Goal: Navigation & Orientation: Find specific page/section

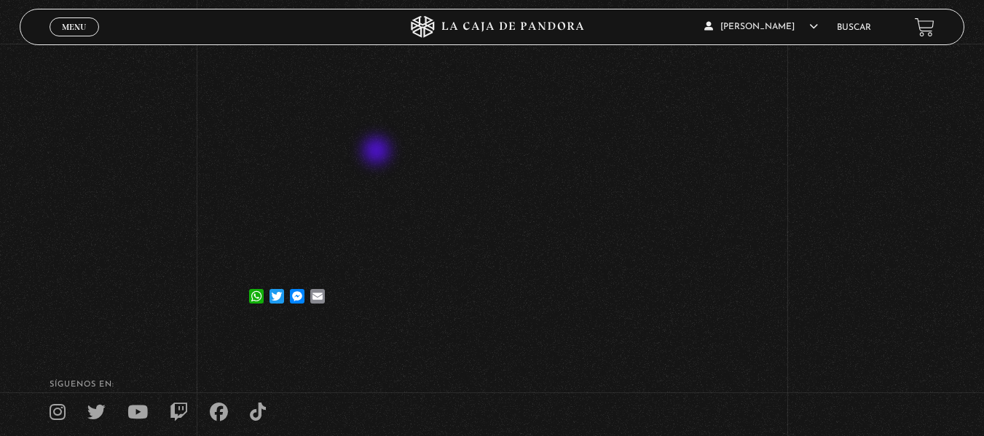
scroll to position [146, 0]
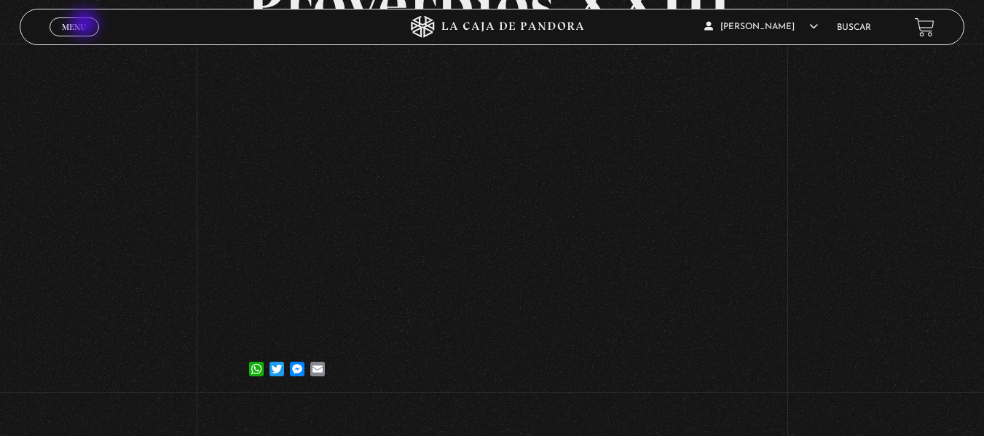
click at [86, 25] on span "Menu" at bounding box center [74, 27] width 24 height 9
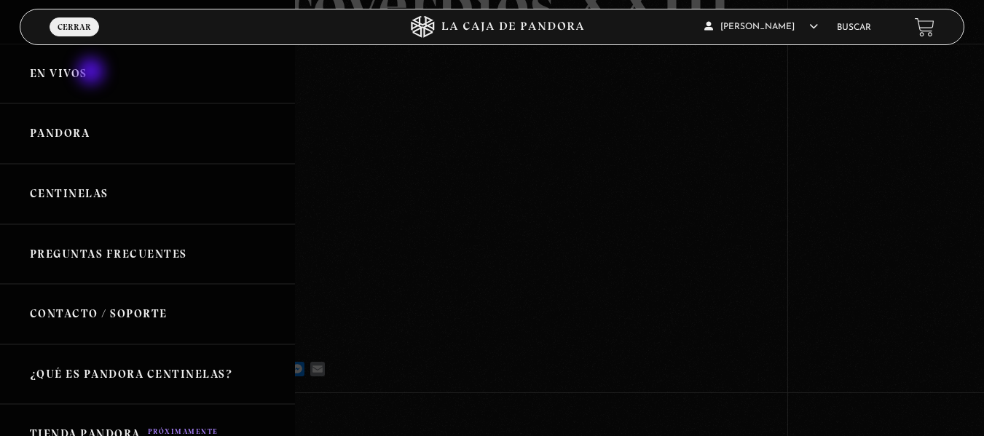
click at [93, 73] on link "En vivos" at bounding box center [147, 74] width 295 height 60
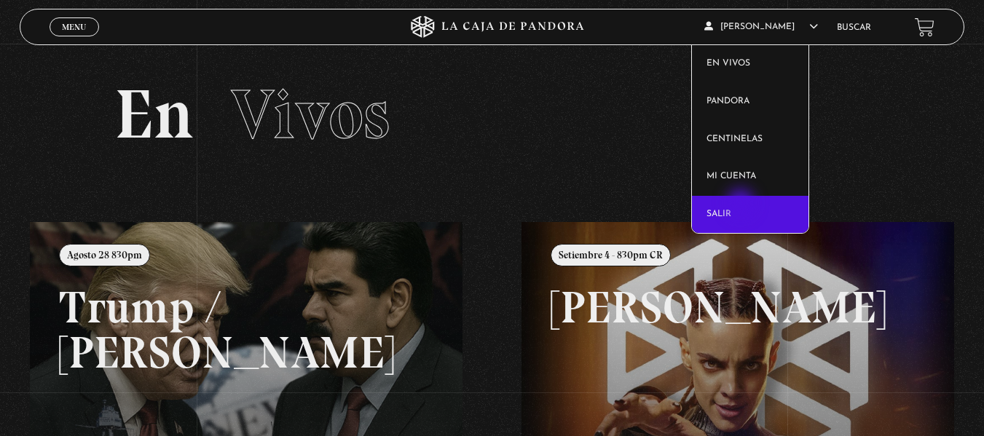
click at [743, 205] on link "Salir" at bounding box center [750, 215] width 117 height 38
